Goal: Book appointment/travel/reservation

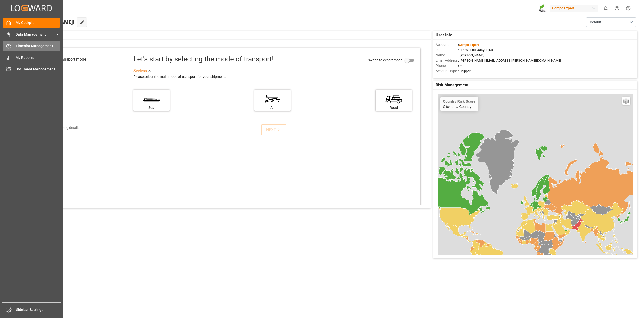
click at [7, 44] on icon at bounding box center [8, 46] width 5 height 5
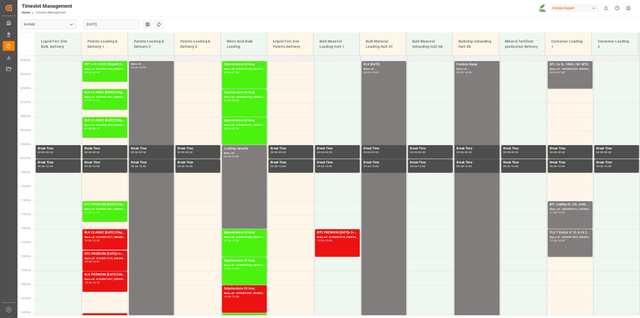
scroll to position [135, 0]
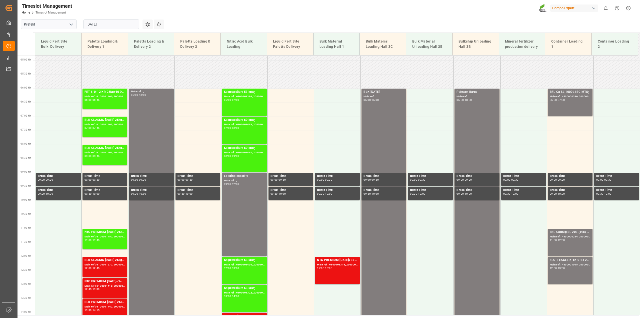
click at [133, 26] on input "29.08.2025" at bounding box center [112, 25] width 56 height 10
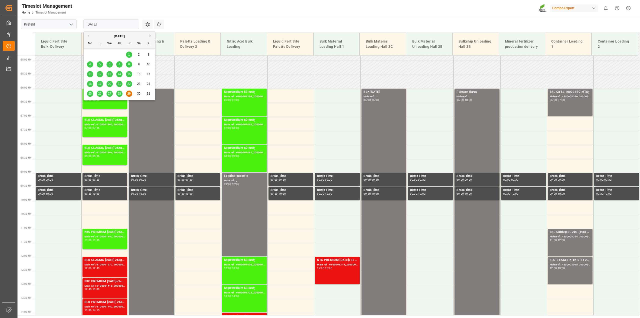
click at [152, 36] on button "Next Month" at bounding box center [151, 35] width 3 height 3
click at [91, 54] on span "1" at bounding box center [90, 55] width 2 height 4
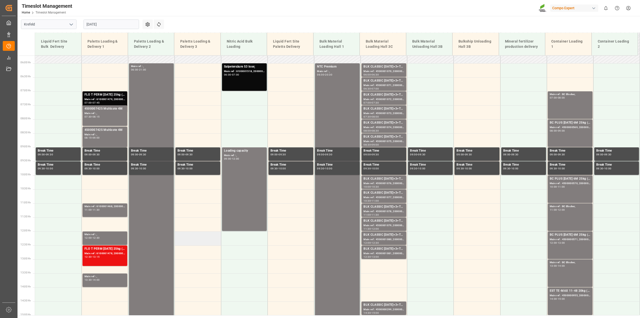
scroll to position [160, 0]
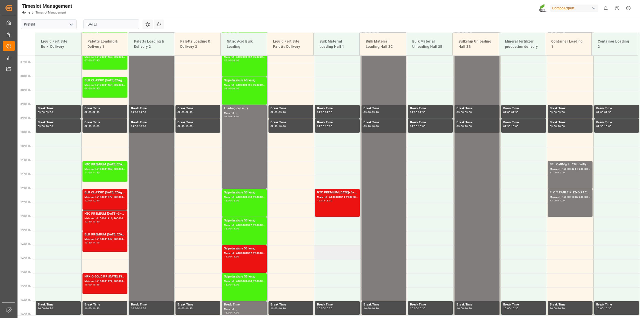
scroll to position [210, 0]
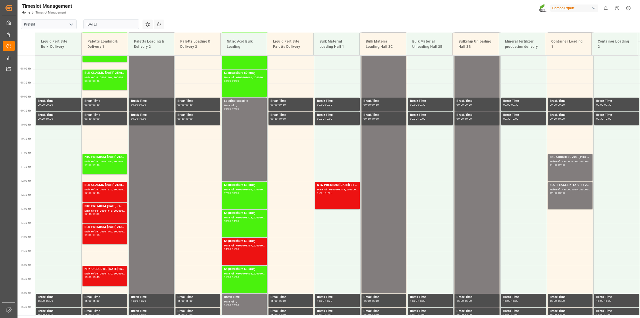
click at [132, 24] on input "29.08.2025" at bounding box center [112, 25] width 56 height 10
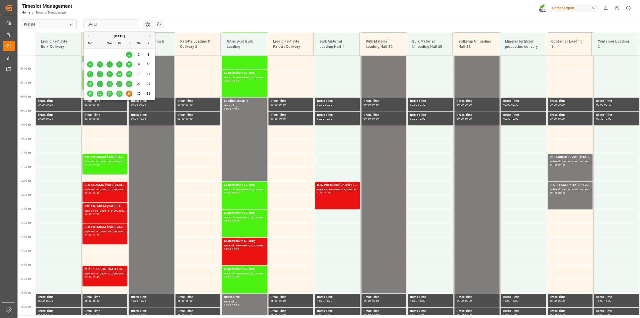
click at [151, 35] on button "Next Month" at bounding box center [151, 35] width 3 height 3
click at [92, 55] on div "1" at bounding box center [90, 55] width 6 height 6
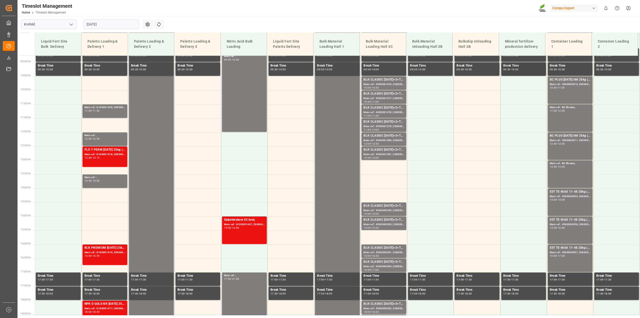
scroll to position [260, 0]
